Goal: Task Accomplishment & Management: Complete application form

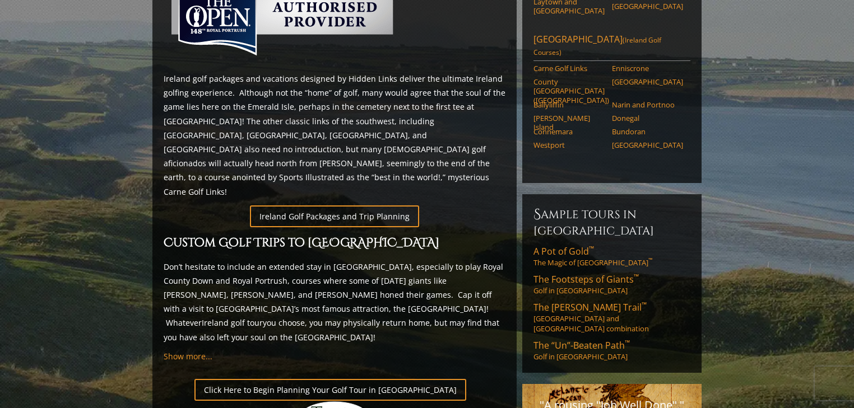
scroll to position [557, 0]
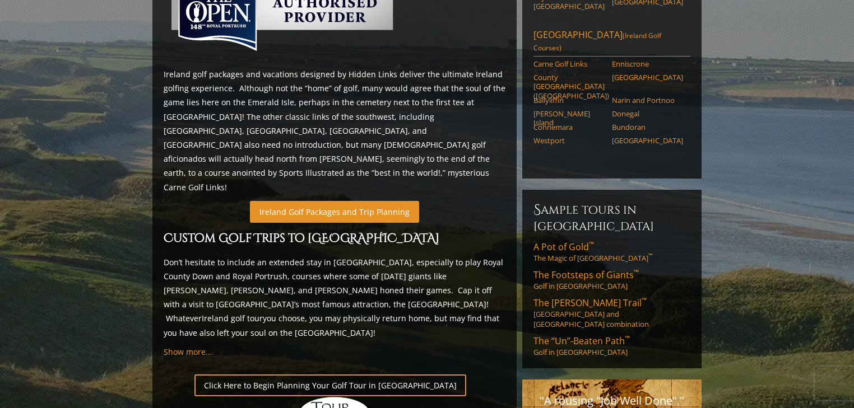
click at [361, 201] on link "Ireland Golf Packages and Trip Planning" at bounding box center [334, 212] width 169 height 22
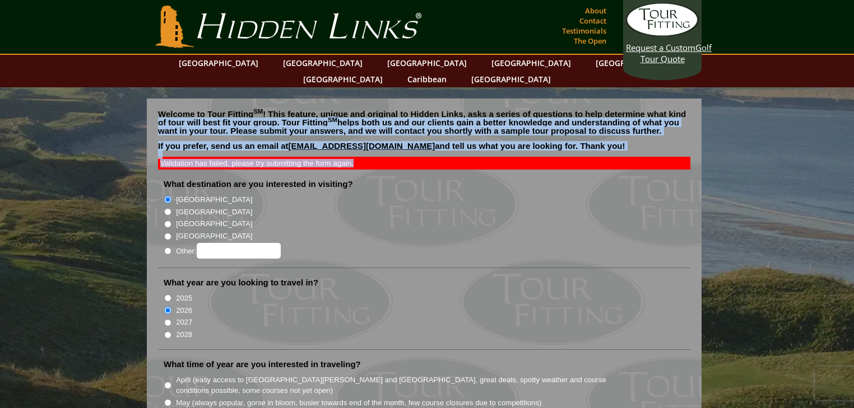
drag, startPoint x: 853, startPoint y: 78, endPoint x: 860, endPoint y: 152, distance: 74.2
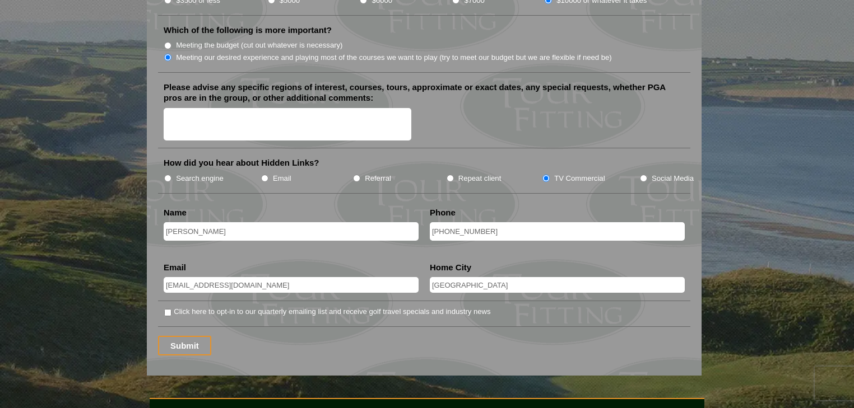
scroll to position [1382, 0]
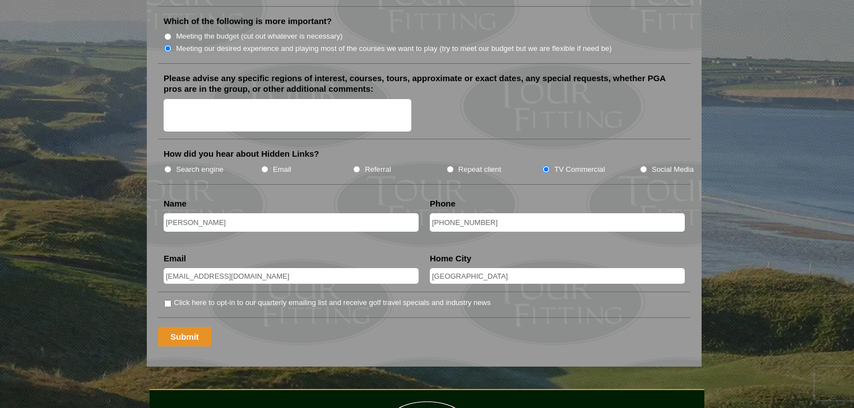
click at [184, 327] on input "Submit" at bounding box center [184, 337] width 53 height 20
